Goal: Information Seeking & Learning: Find specific fact

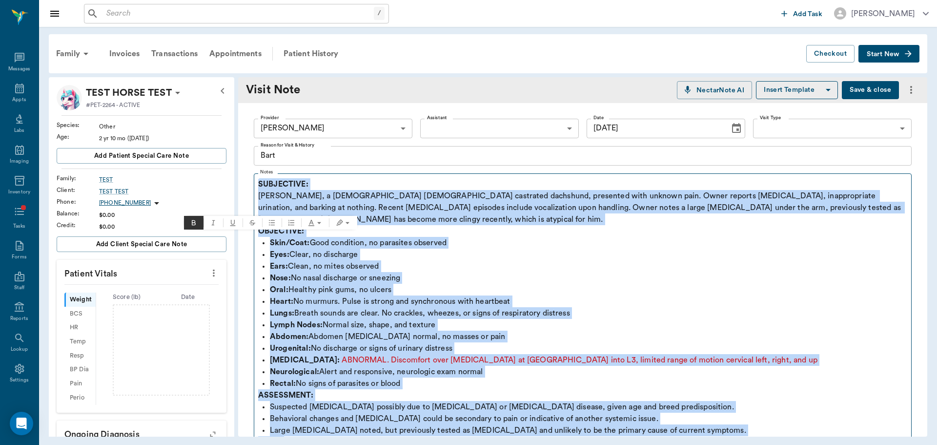
scroll to position [293, 0]
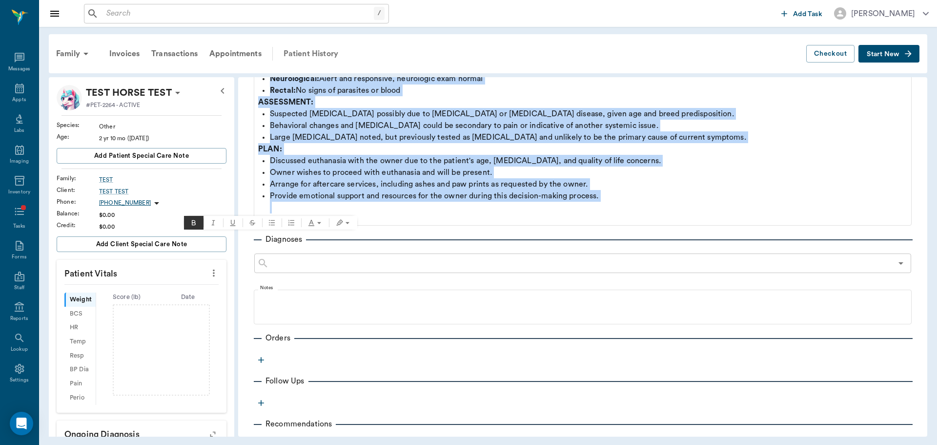
click at [314, 51] on div "Patient History" at bounding box center [311, 53] width 66 height 23
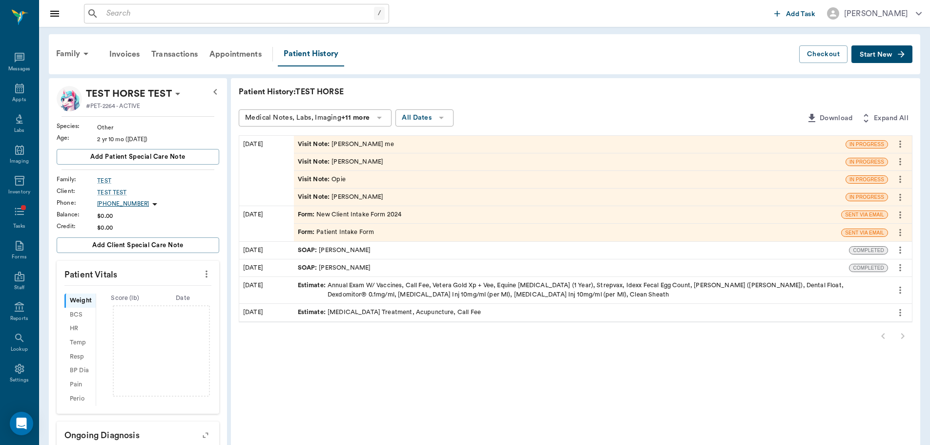
click at [349, 149] on div "Visit Note : [PERSON_NAME] me" at bounding box center [569, 144] width 551 height 17
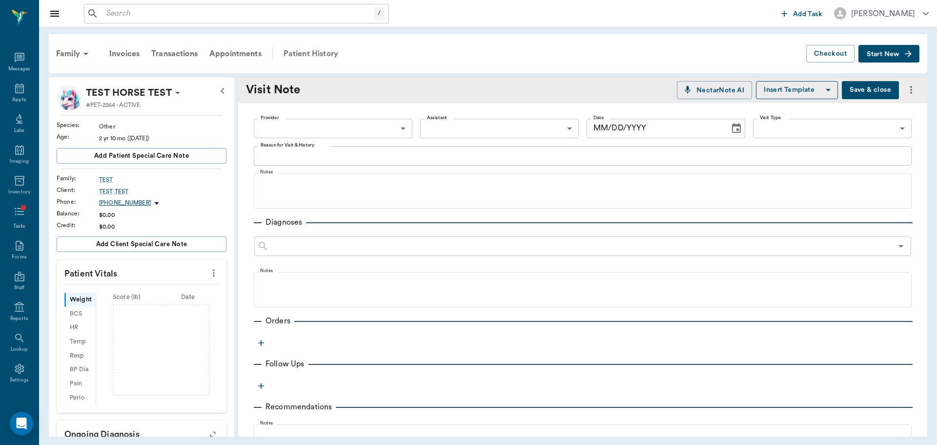
type textarea "[PERSON_NAME] me"
type input "[DATE]"
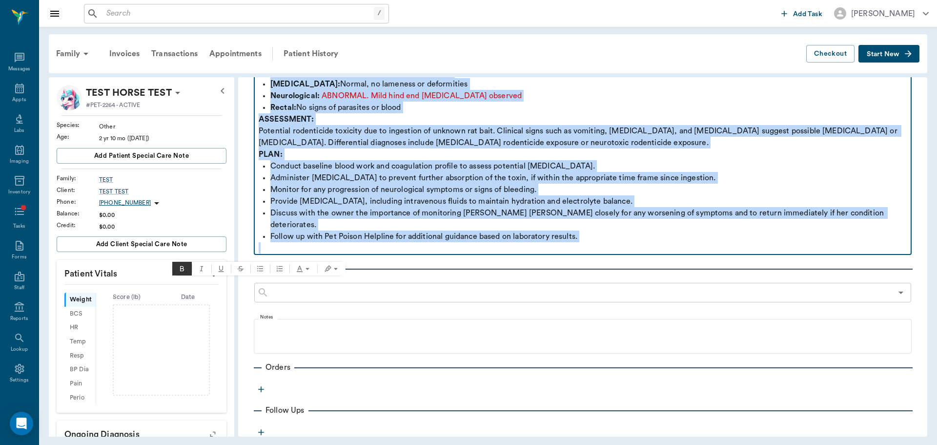
scroll to position [293, 0]
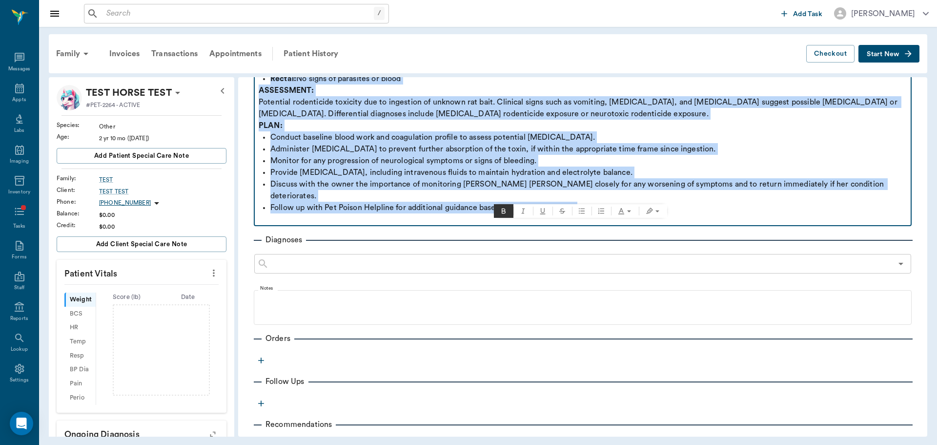
drag, startPoint x: 259, startPoint y: 181, endPoint x: 580, endPoint y: 198, distance: 321.1
click at [580, 198] on div "SUBJECTIVE: [PERSON_NAME] [PERSON_NAME], a [DEMOGRAPHIC_DATA] spayed [DEMOGRAPH…" at bounding box center [583, 55] width 648 height 340
copy div "SUBJECTIVE: [PERSON_NAME] [PERSON_NAME], a [DEMOGRAPHIC_DATA] spayed [DEMOGRAPH…"
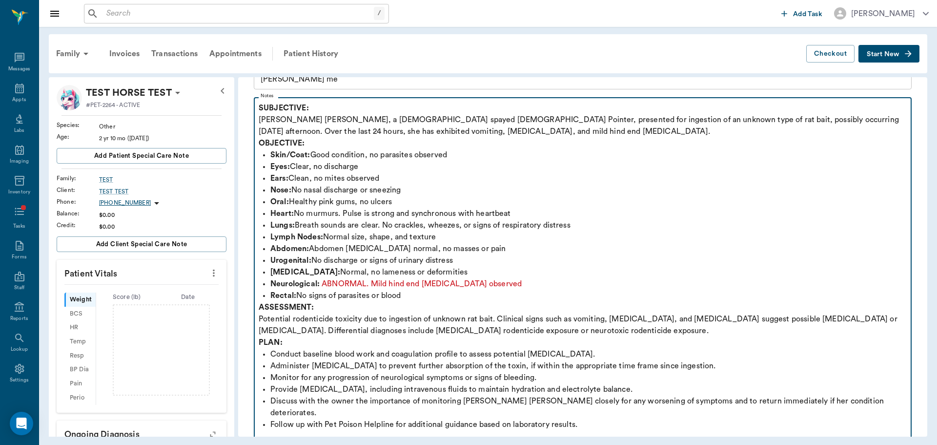
scroll to position [0, 0]
